Goal: Task Accomplishment & Management: Complete application form

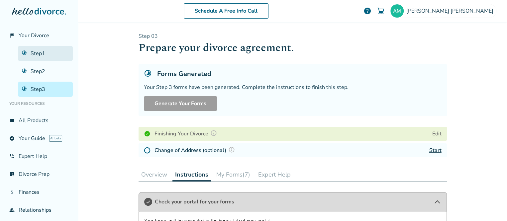
click at [36, 59] on link "Step 1" at bounding box center [45, 53] width 55 height 15
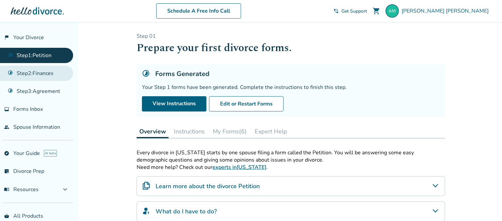
click at [48, 72] on link "Step 2 : Finances" at bounding box center [36, 73] width 73 height 15
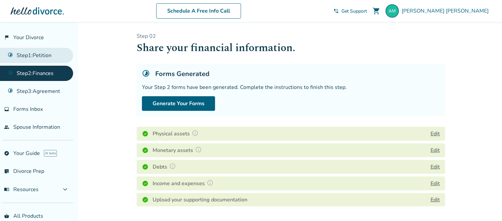
click at [58, 60] on link "Step 1 : Petition" at bounding box center [36, 55] width 73 height 15
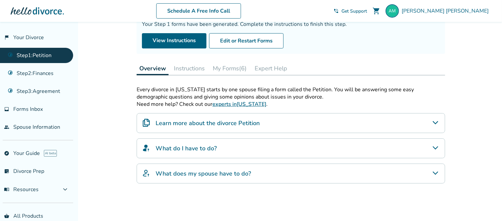
scroll to position [65, 0]
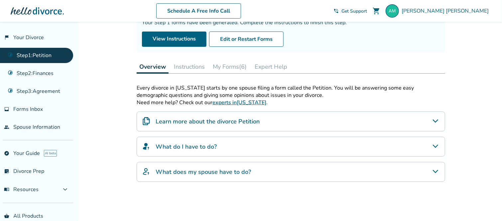
click at [197, 65] on button "Instructions" at bounding box center [189, 66] width 36 height 13
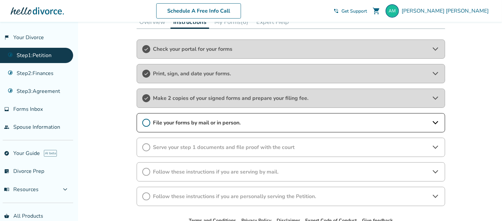
scroll to position [113, 0]
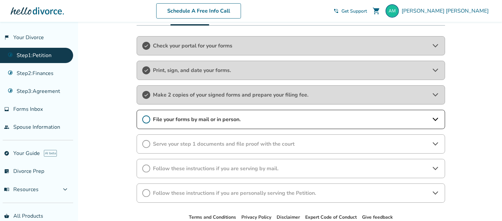
click at [236, 88] on div "Make 2 copies of your signed forms and prepare your filing fee." at bounding box center [291, 94] width 308 height 19
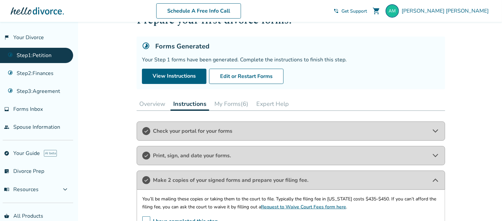
scroll to position [28, 0]
click at [187, 76] on link "View Instructions" at bounding box center [174, 75] width 64 height 15
click at [220, 128] on span "Check your portal for your forms" at bounding box center [291, 130] width 276 height 7
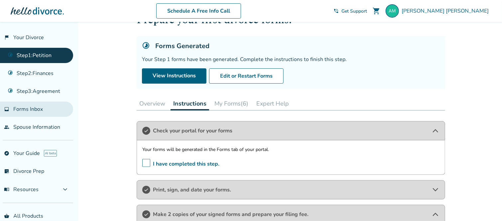
click at [43, 106] on span "Forms Inbox" at bounding box center [28, 109] width 30 height 7
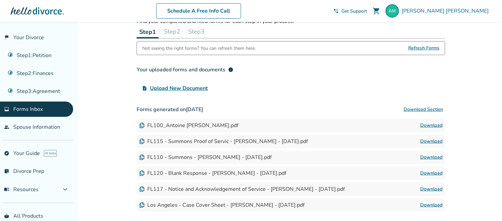
scroll to position [31, 0]
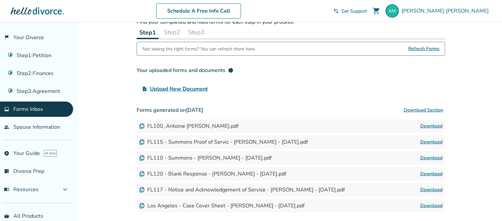
click at [269, 114] on h3 "Forms generated on July 23, 2025 Download Section" at bounding box center [291, 110] width 308 height 13
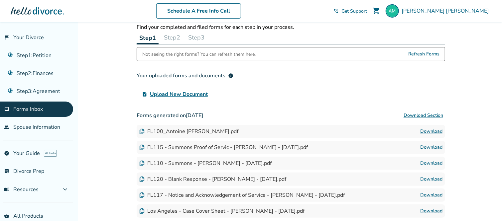
click at [409, 114] on button "Download Section" at bounding box center [423, 115] width 44 height 13
click at [498, 68] on div "Added to cart Forms Inbox Find your completed and filed forms for each step in …" at bounding box center [251, 136] width 502 height 278
click at [174, 41] on button "Step 2" at bounding box center [172, 37] width 22 height 13
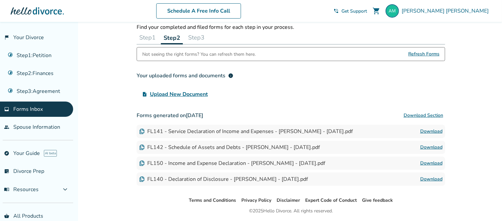
click at [431, 115] on button "Download Section" at bounding box center [423, 115] width 44 height 13
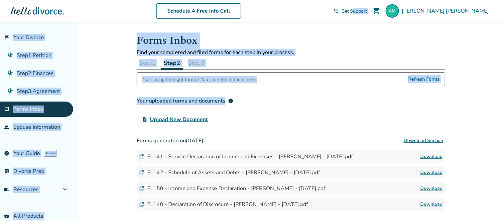
drag, startPoint x: 463, startPoint y: 76, endPoint x: 396, endPoint y: -19, distance: 116.9
click at [396, 0] on html "Schedule A Free Info Call Antoine Melkonian shopping_cart phone_in_talk Get Sup…" at bounding box center [251, 134] width 502 height 269
click at [437, 65] on div "Step 1 Step 2 Step 3" at bounding box center [291, 63] width 308 height 14
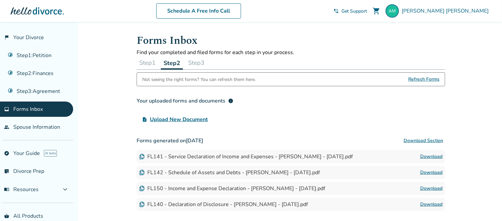
click at [343, 120] on div "upload_file Upload New Document" at bounding box center [291, 119] width 308 height 13
click at [426, 141] on button "Download Section" at bounding box center [423, 140] width 44 height 13
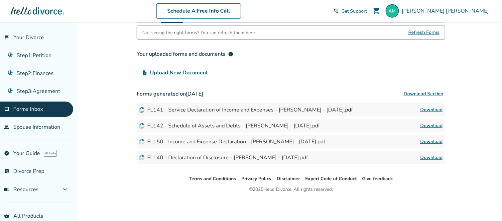
click at [414, 93] on button "Download Section" at bounding box center [423, 93] width 44 height 13
click at [431, 109] on link "Download" at bounding box center [431, 110] width 22 height 8
click at [429, 91] on button "Download Section" at bounding box center [423, 93] width 44 height 13
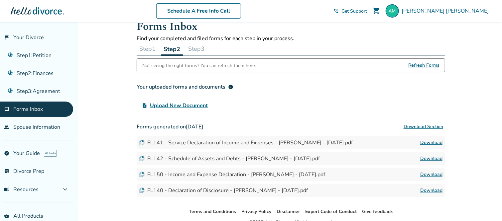
scroll to position [12, 0]
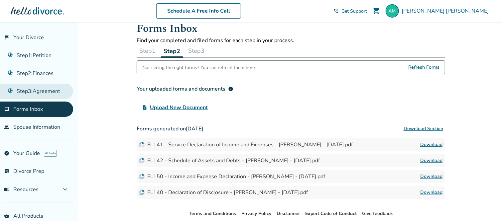
click at [42, 90] on link "Step 3 : Agreement" at bounding box center [36, 91] width 73 height 15
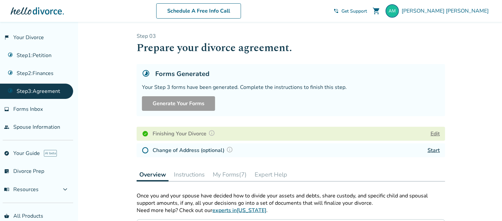
click at [433, 132] on button "Edit" at bounding box center [434, 134] width 9 height 8
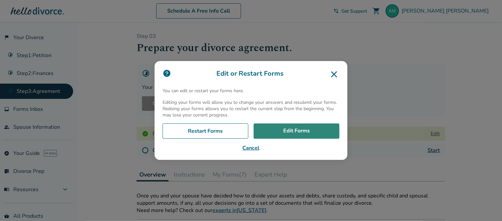
click at [280, 132] on link "Edit Forms" at bounding box center [297, 131] width 86 height 15
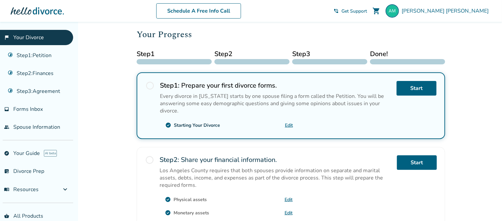
scroll to position [76, 0]
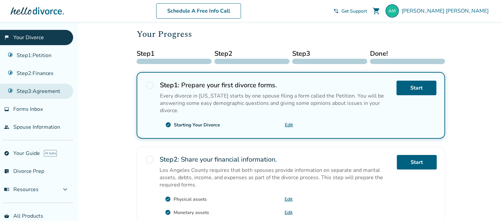
click at [40, 89] on link "Step 3 : Agreement" at bounding box center [36, 91] width 73 height 15
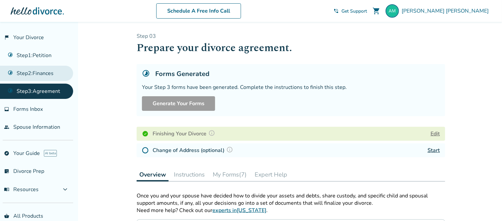
click at [42, 72] on link "Step 2 : Finances" at bounding box center [36, 73] width 73 height 15
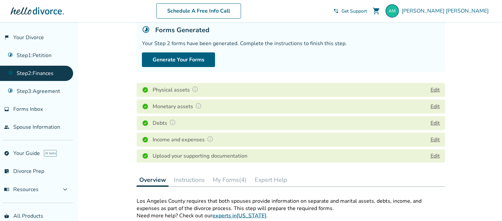
scroll to position [43, 0]
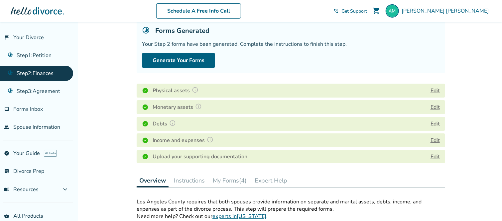
click at [221, 188] on div "Step 0 2 Share your financial information. Forms Generated Your Step 2 forms ha…" at bounding box center [291, 170] width 308 height 363
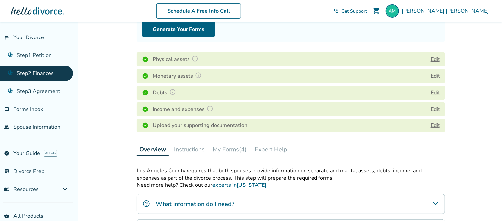
scroll to position [79, 0]
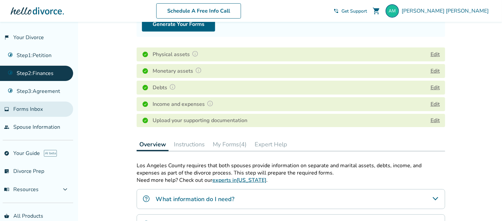
click at [29, 113] on link "inbox Forms Inbox" at bounding box center [36, 109] width 73 height 15
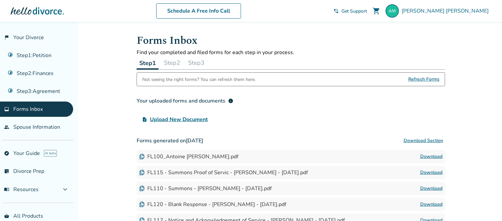
click at [468, 106] on div "Added to cart Forms Inbox Find your completed and filed forms for each step in …" at bounding box center [251, 161] width 502 height 278
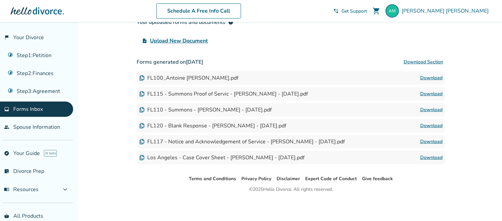
click at [423, 63] on button "Download Section" at bounding box center [423, 61] width 44 height 13
click at [415, 61] on button "Download Section" at bounding box center [423, 61] width 44 height 13
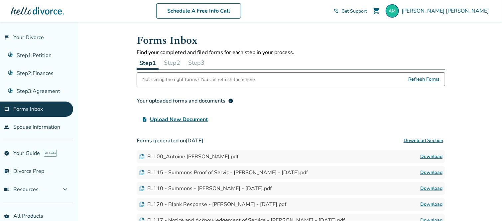
scroll to position [1, 0]
click at [421, 79] on span "Refresh Forms" at bounding box center [423, 78] width 31 height 13
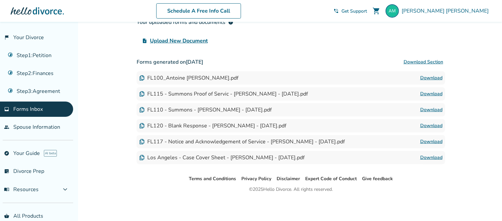
click at [459, 44] on div "Added to cart Forms Inbox Find your completed and filed forms for each step in …" at bounding box center [251, 82] width 502 height 278
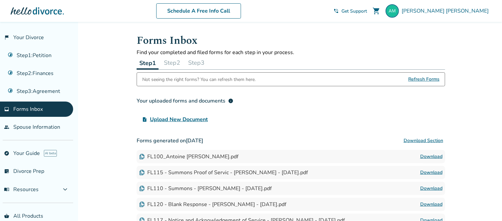
click at [178, 61] on button "Step 2" at bounding box center [172, 62] width 22 height 13
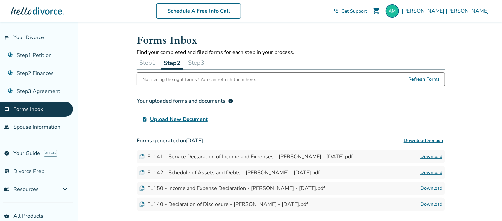
scroll to position [47, 0]
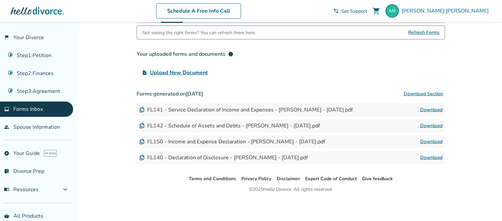
click at [415, 93] on button "Download Section" at bounding box center [423, 93] width 44 height 13
click at [424, 52] on h3 "Your uploaded forms and documents info" at bounding box center [291, 54] width 308 height 13
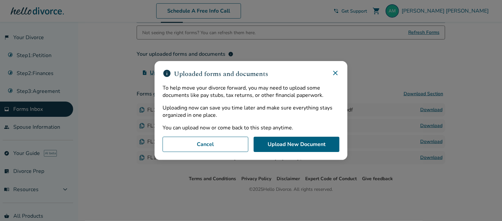
click at [337, 73] on icon at bounding box center [335, 73] width 4 height 4
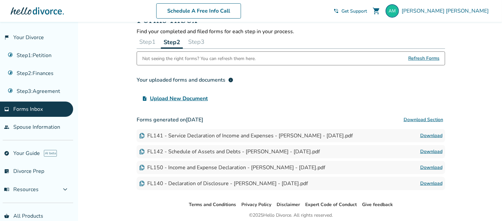
scroll to position [21, 0]
click at [202, 41] on button "Step 3" at bounding box center [196, 41] width 22 height 13
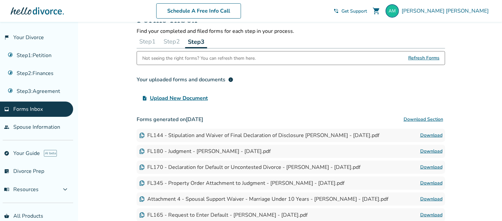
scroll to position [95, 0]
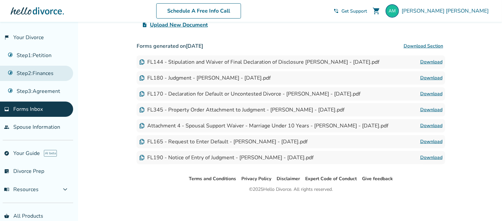
click at [49, 73] on link "Step 2 : Finances" at bounding box center [36, 73] width 73 height 15
